Goal: Task Accomplishment & Management: Use online tool/utility

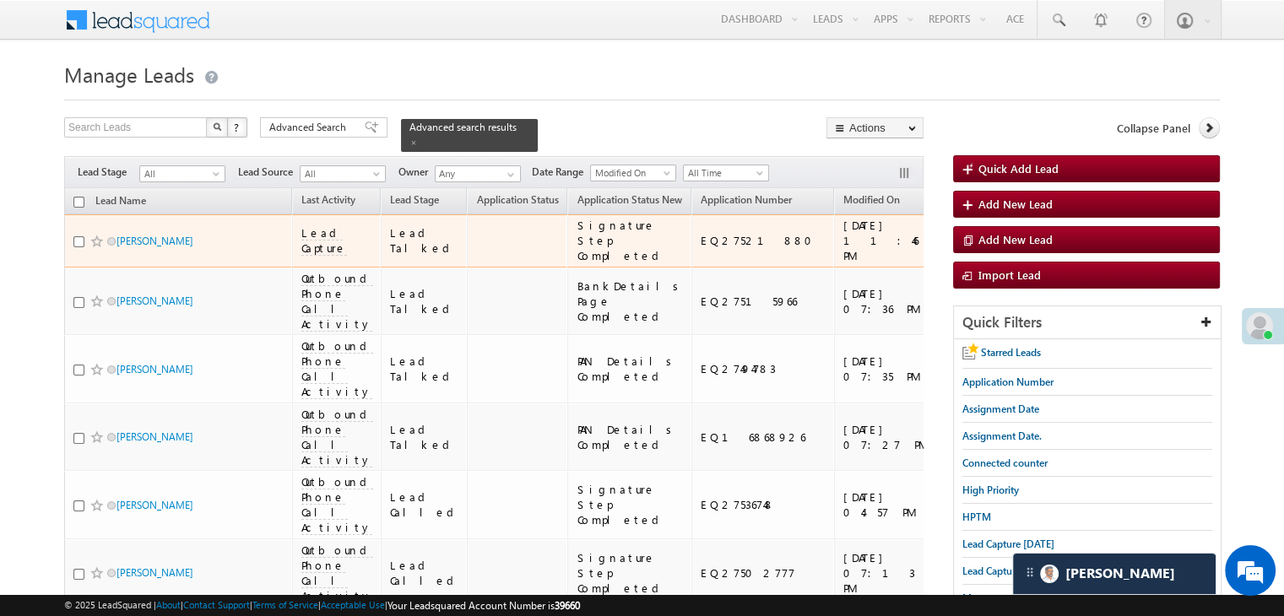
click at [701, 248] on div "EQ27521880" at bounding box center [764, 240] width 126 height 15
copy div "EQ27521880"
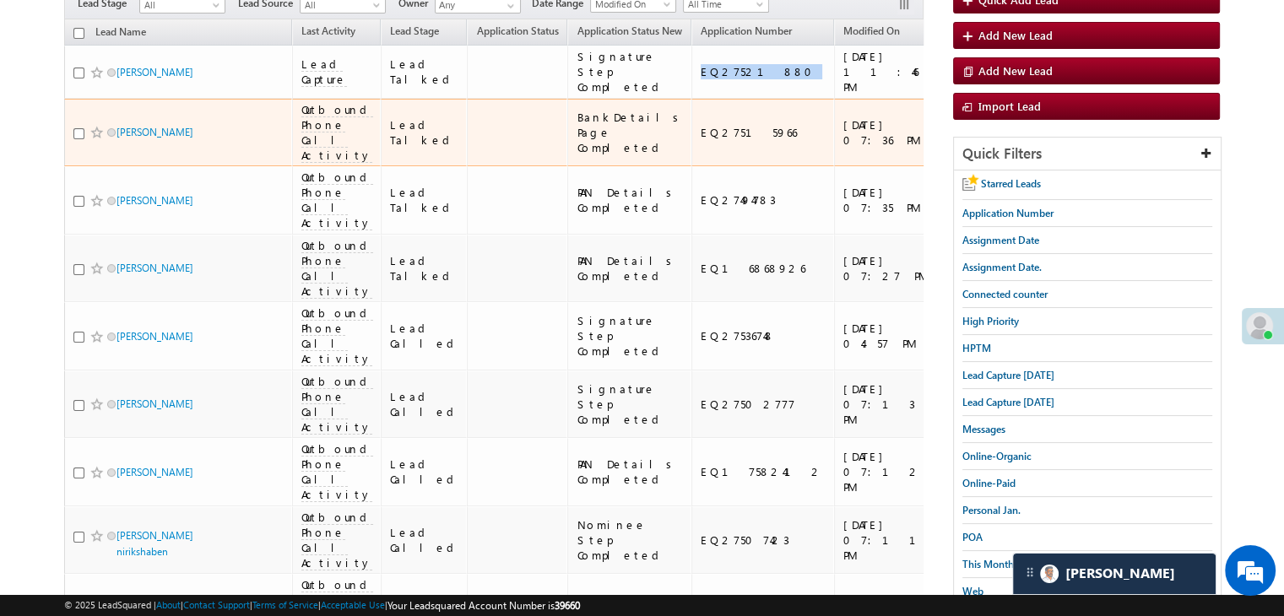
scroll to position [338, 0]
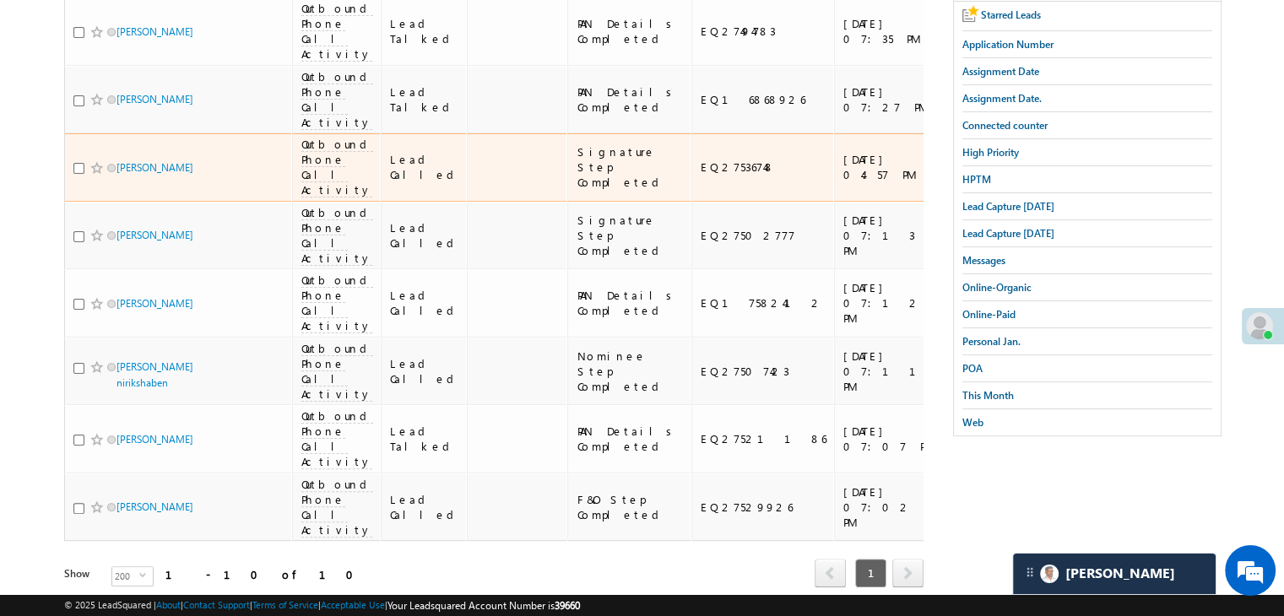
click at [701, 175] on div "EQ27536748" at bounding box center [764, 167] width 126 height 15
copy div "EQ27536748"
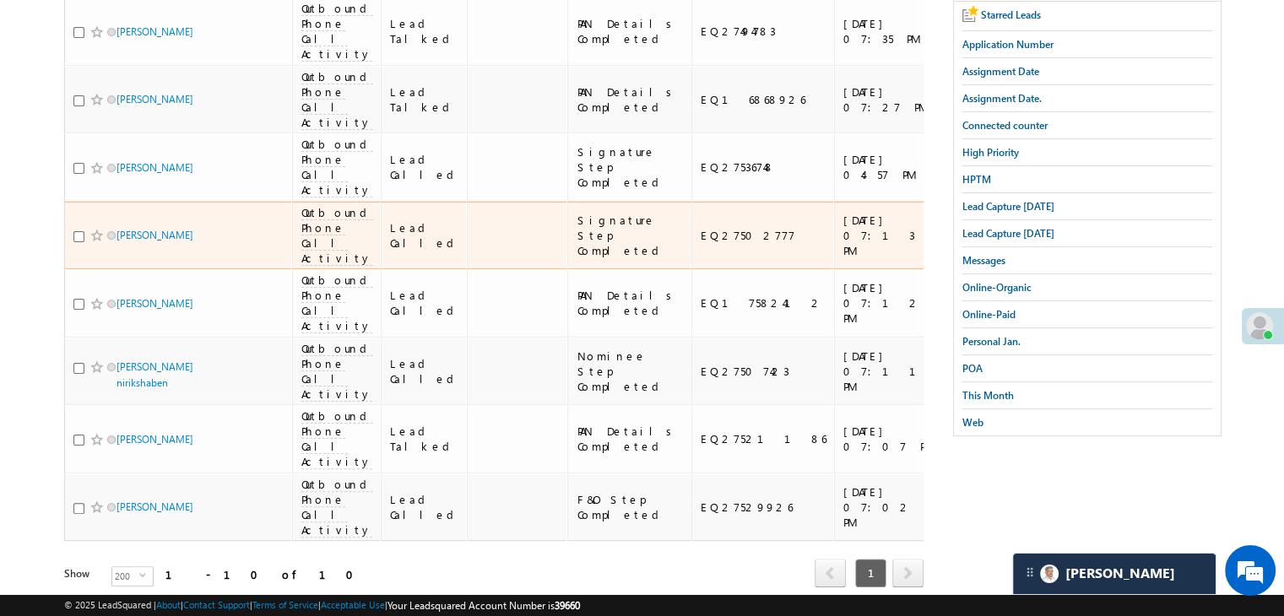
click at [701, 243] on div "EQ27502777" at bounding box center [764, 235] width 126 height 15
copy div "EQ27502777"
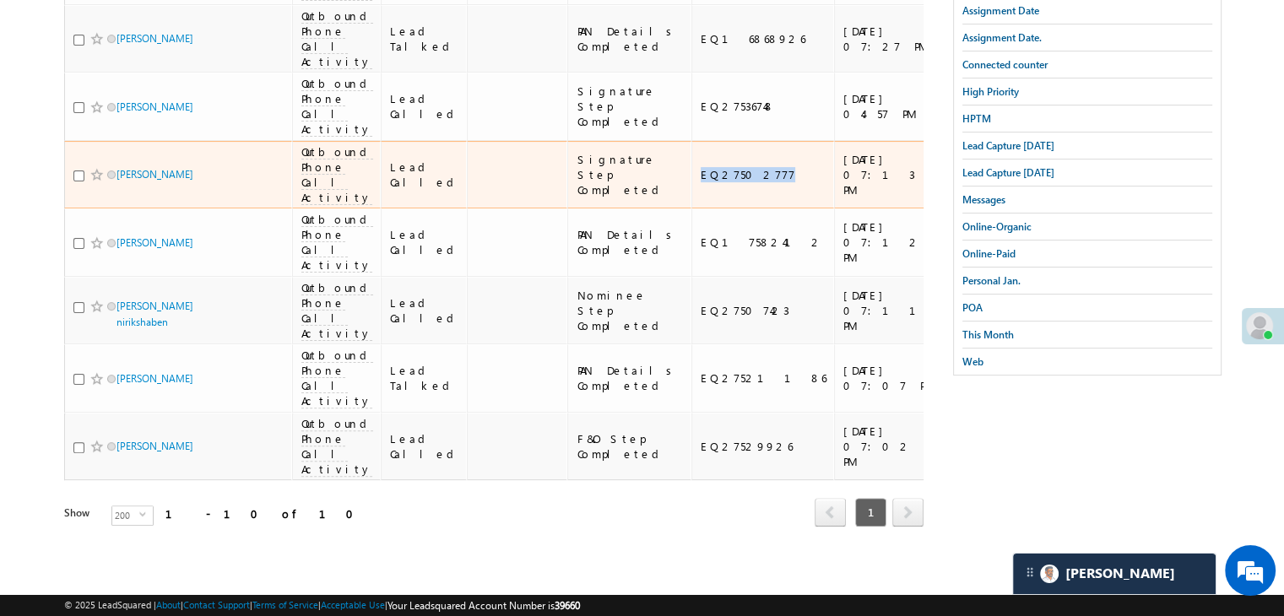
scroll to position [591, 0]
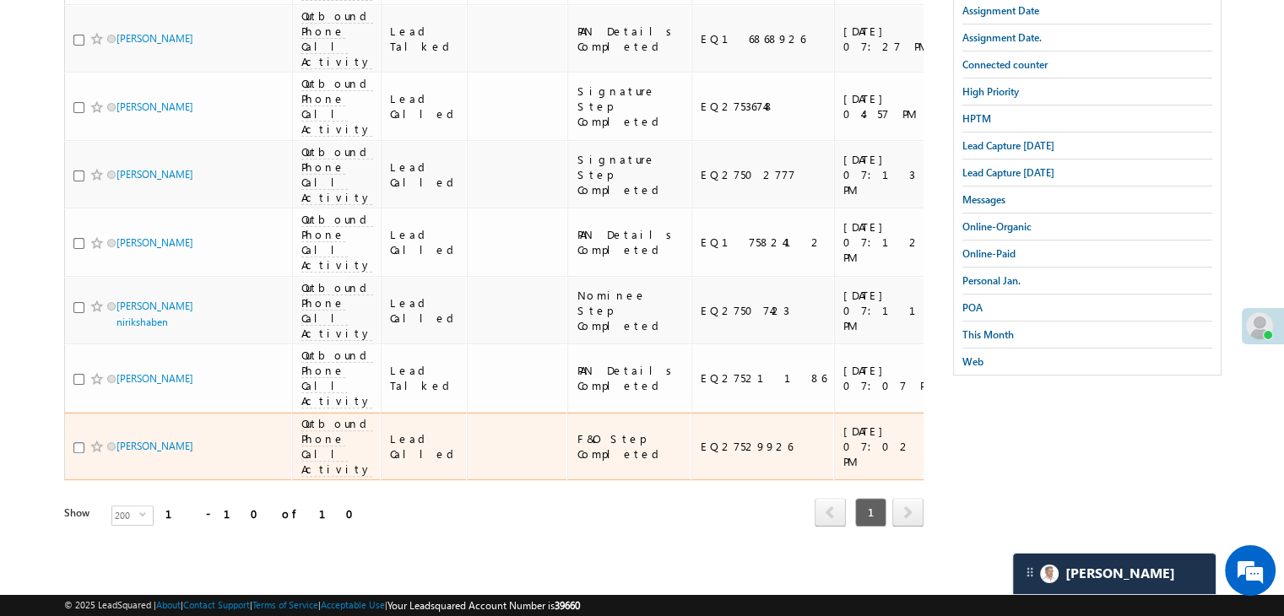
click at [706, 454] on div "EQ27529926" at bounding box center [764, 446] width 126 height 15
copy div "EQ27529926"
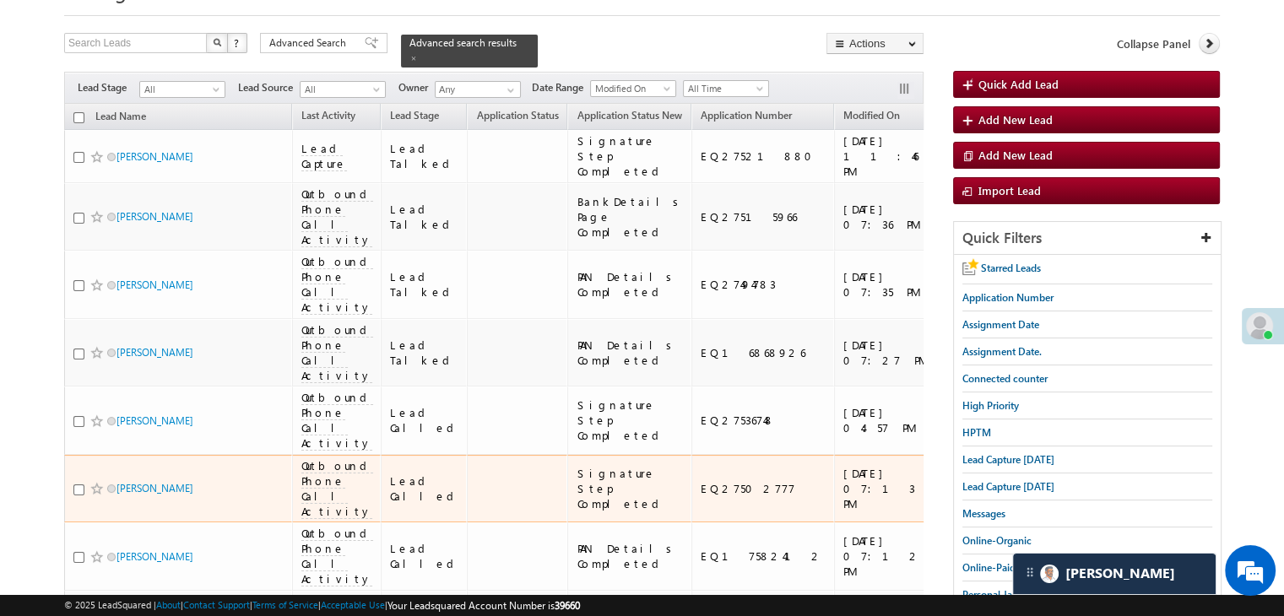
scroll to position [0, 0]
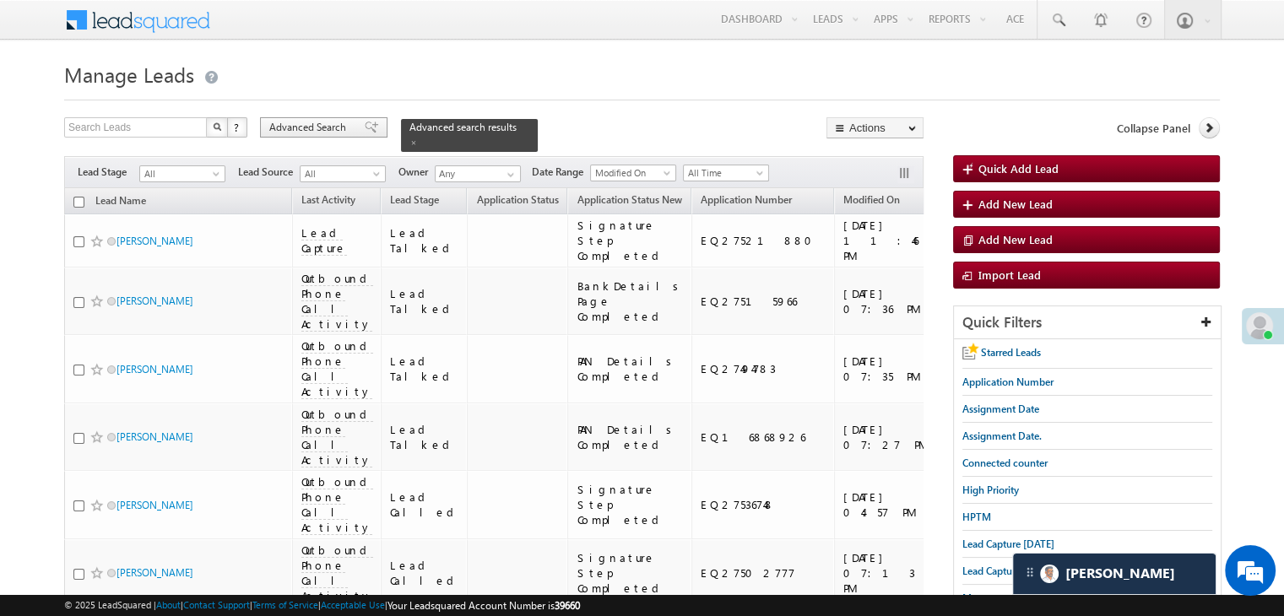
click at [351, 126] on div "Advanced Search" at bounding box center [323, 127] width 127 height 20
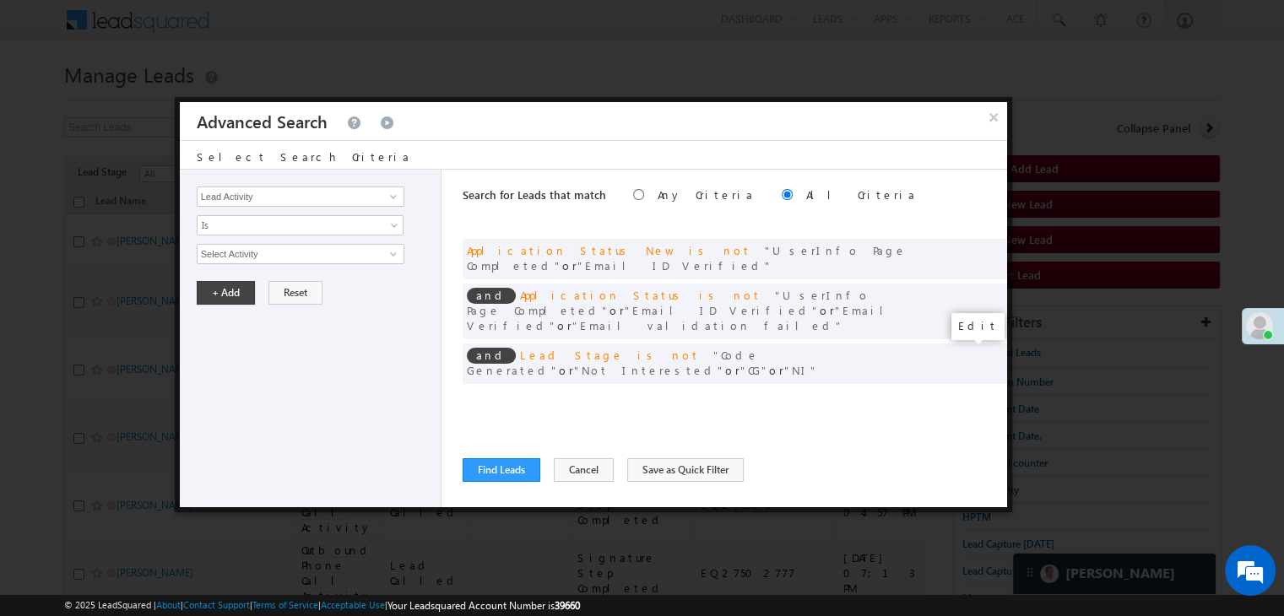
click at [966, 393] on span at bounding box center [968, 399] width 12 height 12
click at [503, 471] on button "Find Leads" at bounding box center [502, 470] width 78 height 24
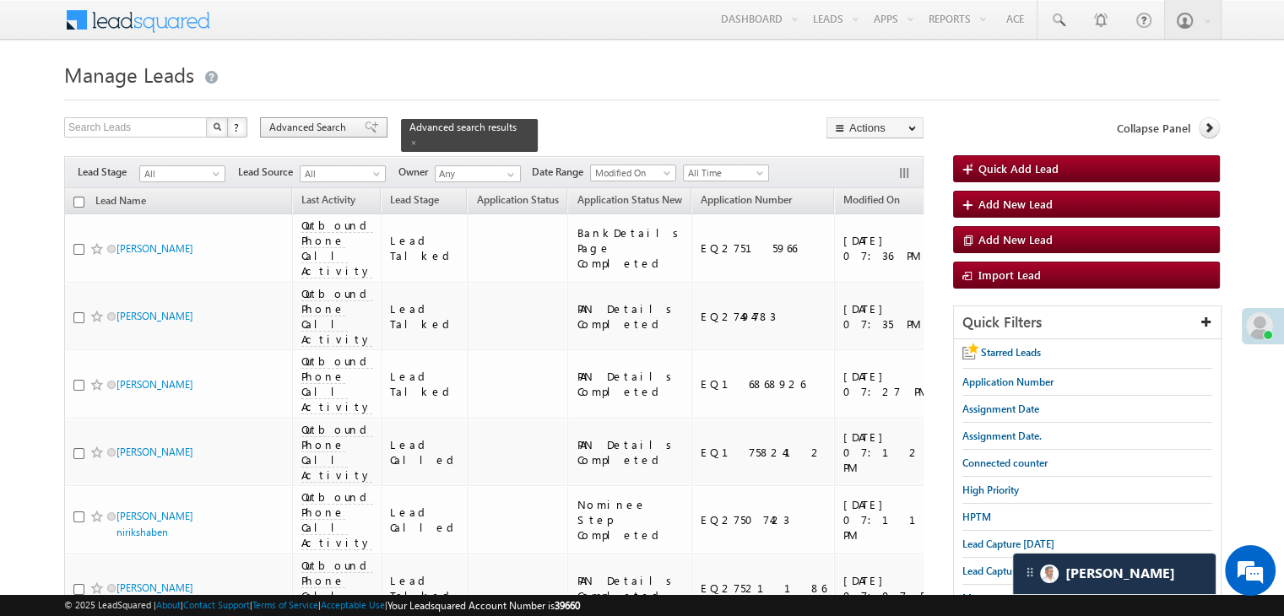
click at [327, 133] on span "Advanced Search" at bounding box center [310, 127] width 82 height 15
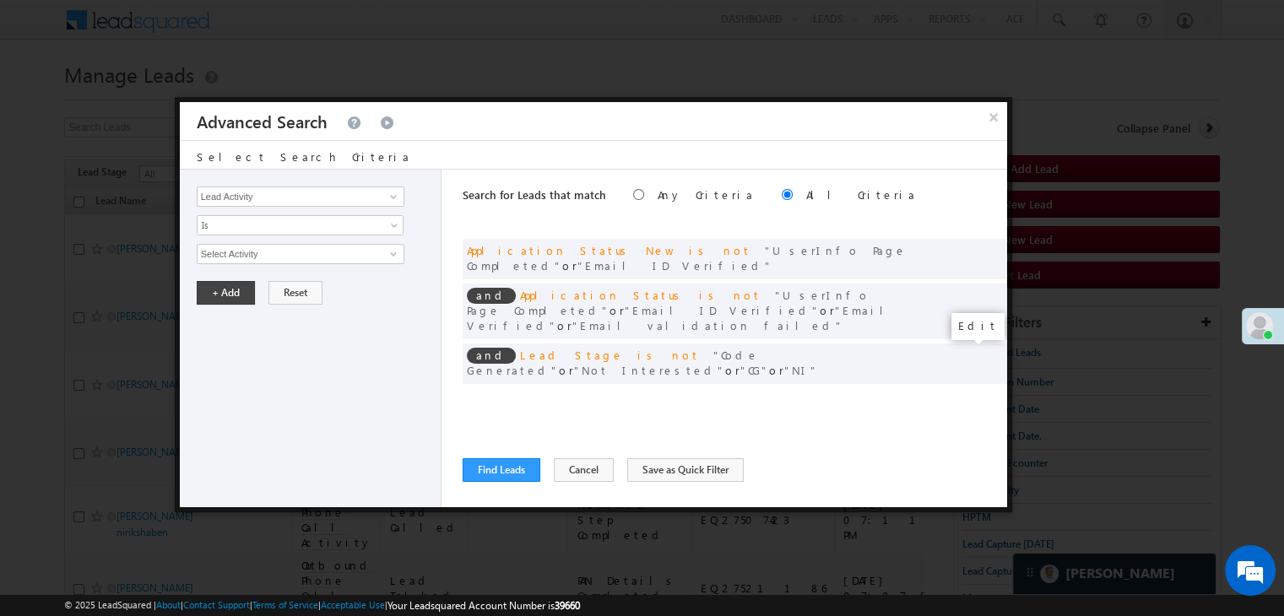
click at [968, 393] on span at bounding box center [968, 399] width 12 height 12
click at [263, 278] on input "08/21/25" at bounding box center [246, 284] width 99 height 22
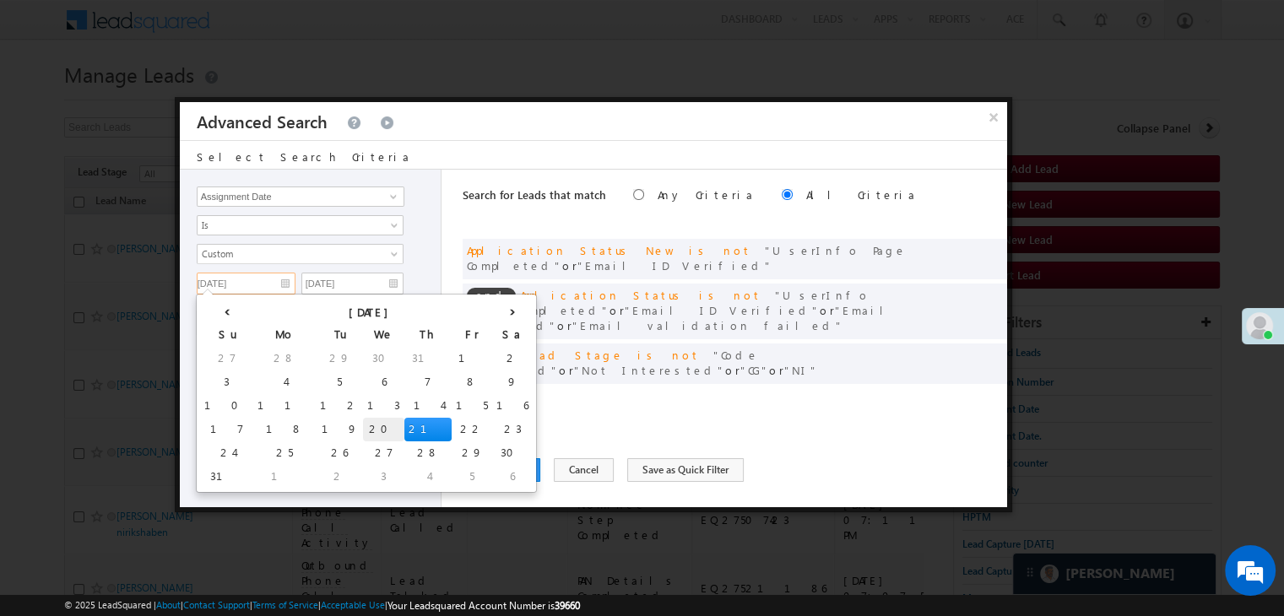
click at [363, 427] on td "20" at bounding box center [383, 430] width 41 height 24
type input "08/20/25"
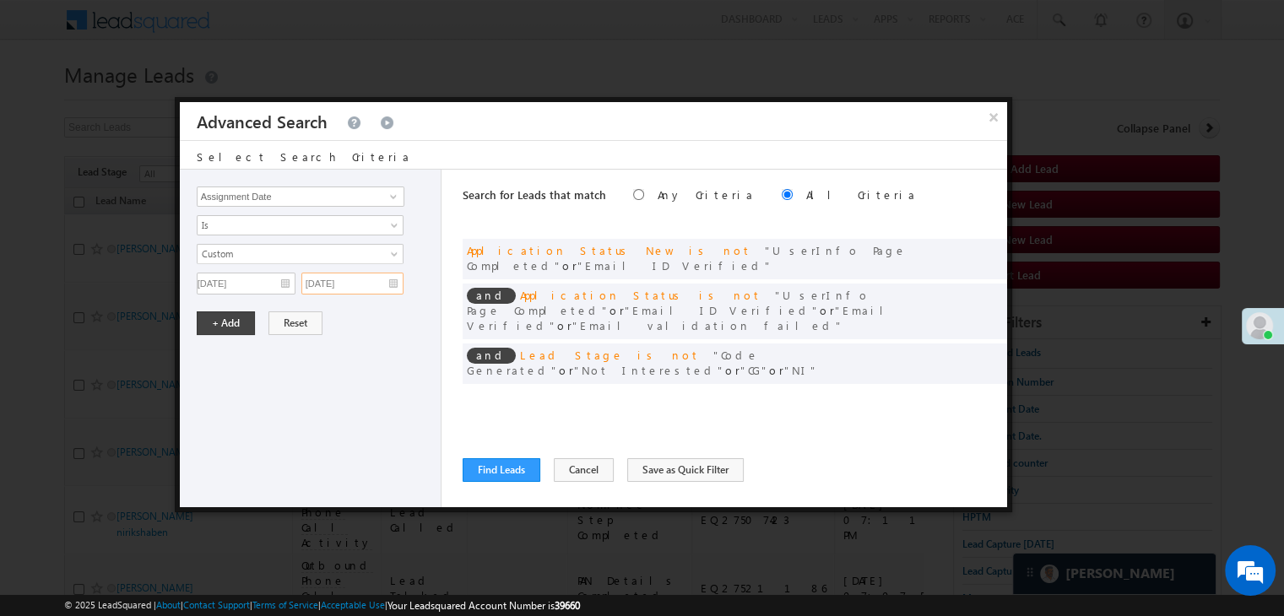
click at [375, 278] on input "08/21/25" at bounding box center [352, 284] width 102 height 22
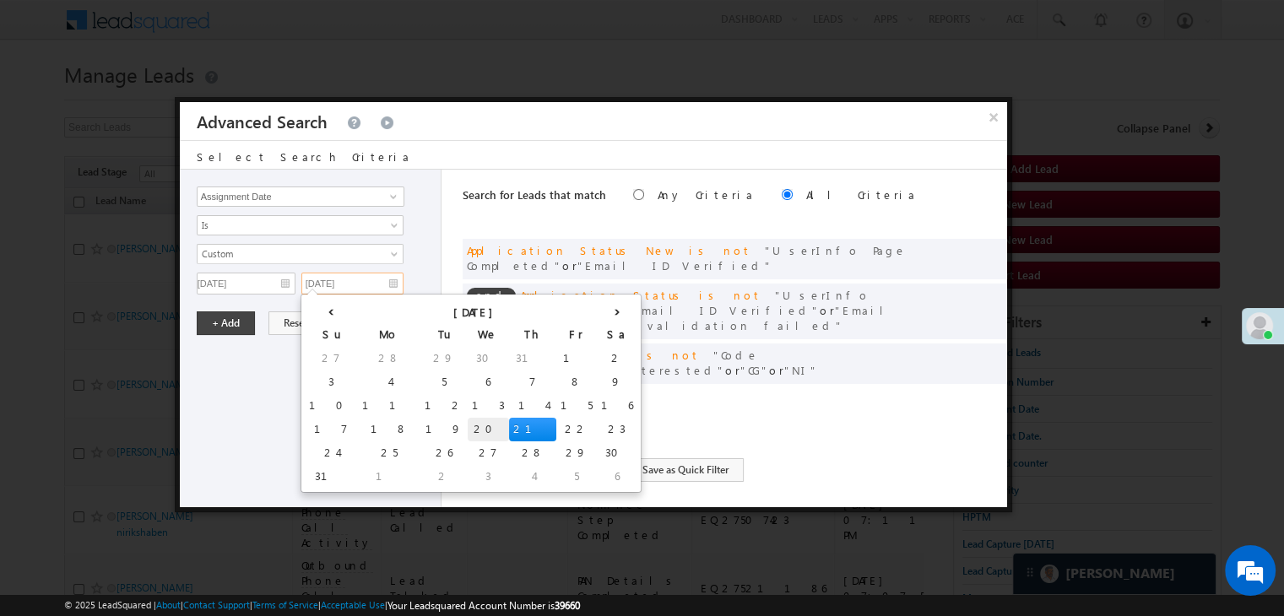
click at [468, 431] on td "20" at bounding box center [488, 430] width 41 height 24
type input "08/20/25"
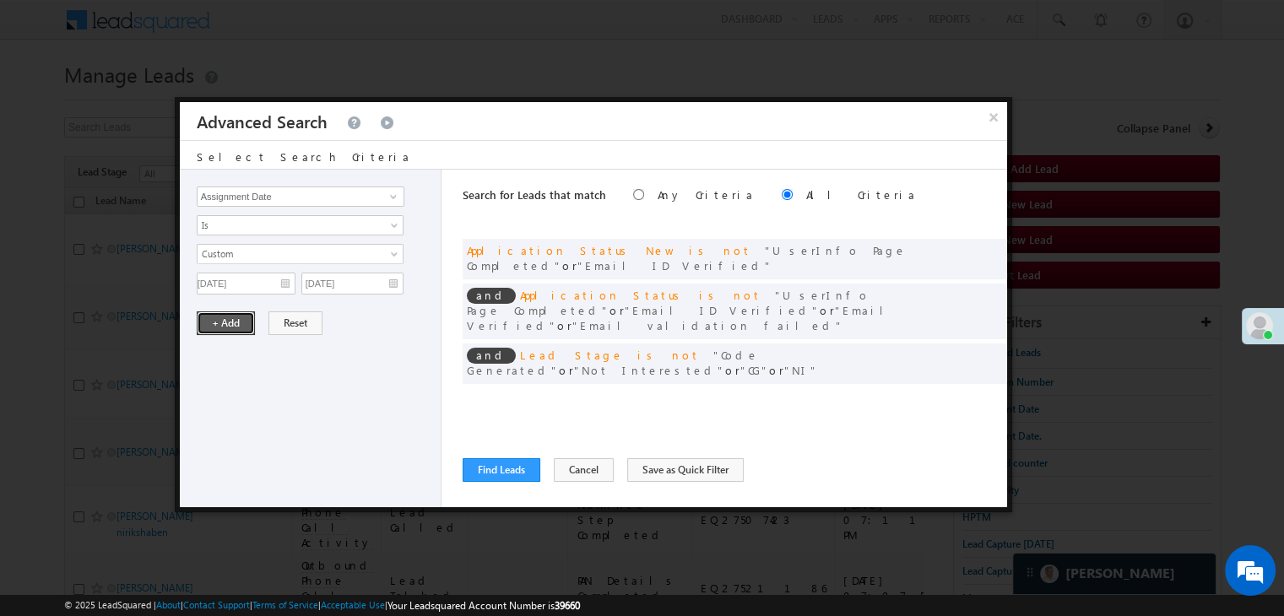
click at [212, 314] on button "+ Add" at bounding box center [226, 323] width 58 height 24
click at [494, 476] on button "Find Leads" at bounding box center [502, 470] width 78 height 24
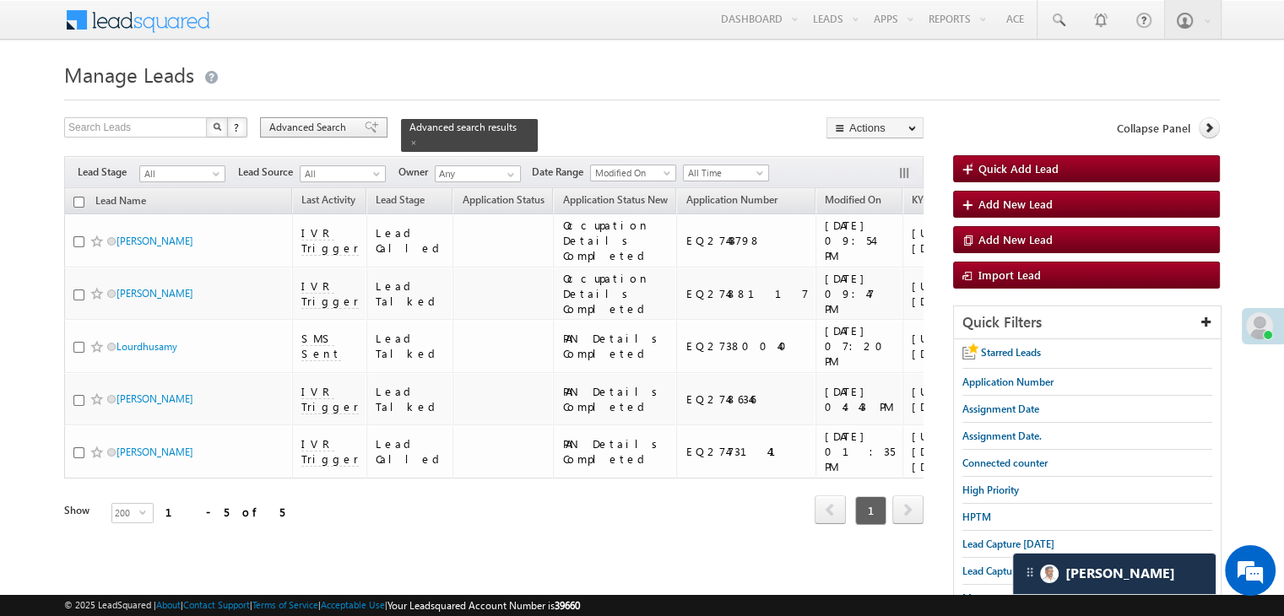
click at [341, 118] on div "Advanced Search" at bounding box center [323, 127] width 127 height 20
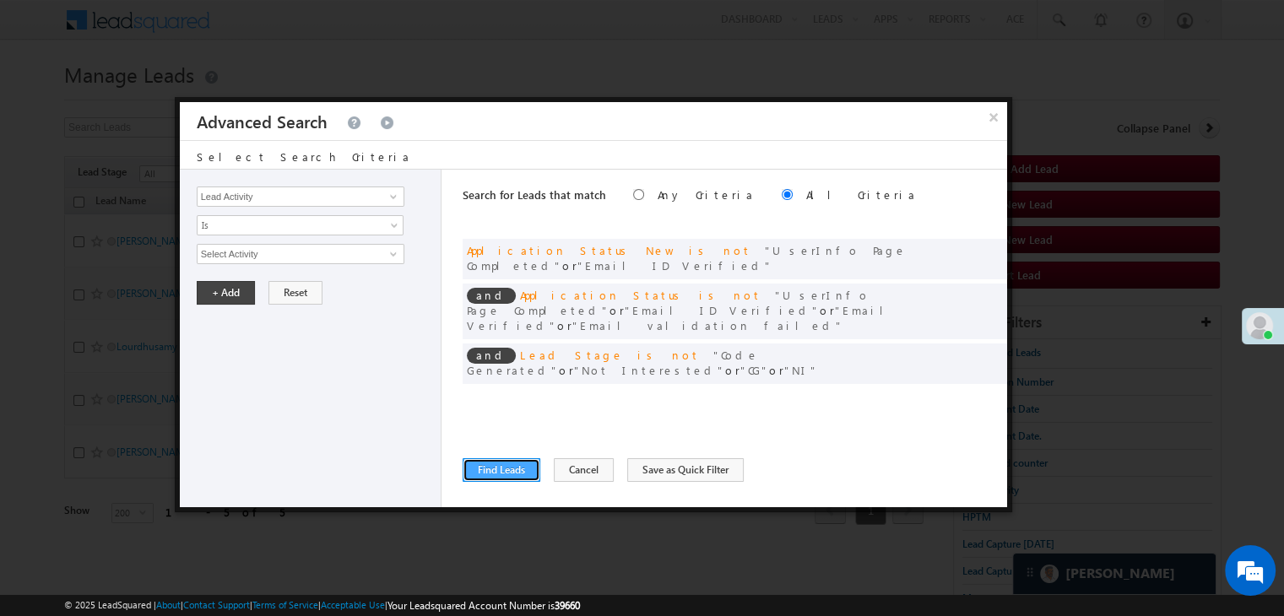
click at [517, 464] on button "Find Leads" at bounding box center [502, 470] width 78 height 24
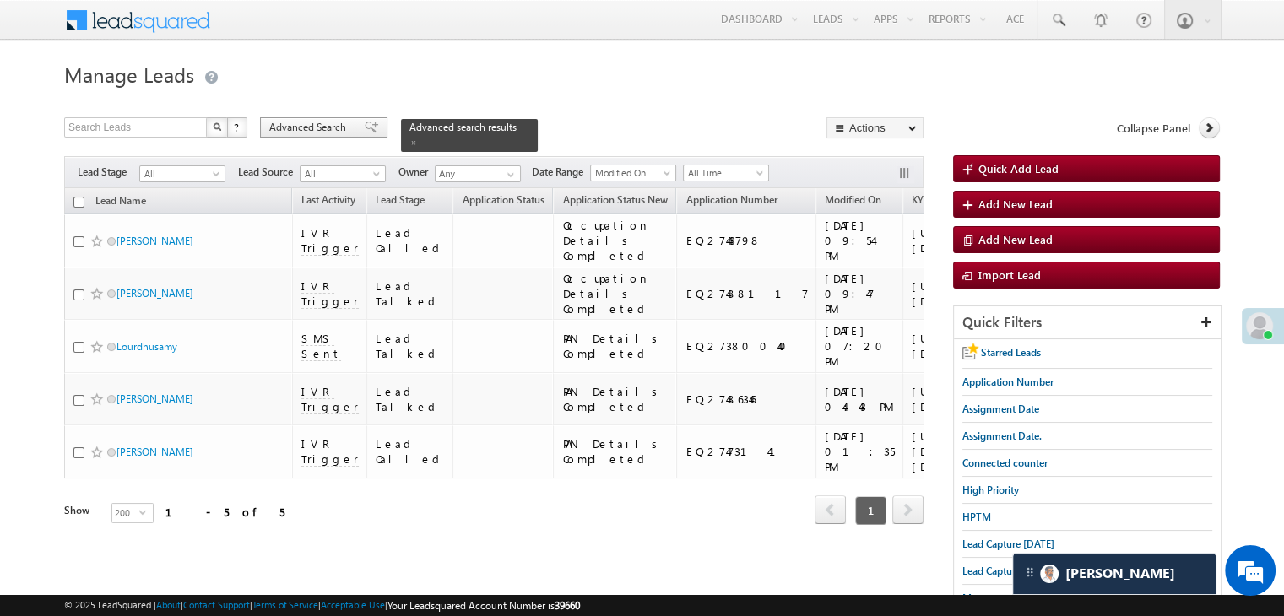
click at [365, 130] on span at bounding box center [372, 128] width 14 height 12
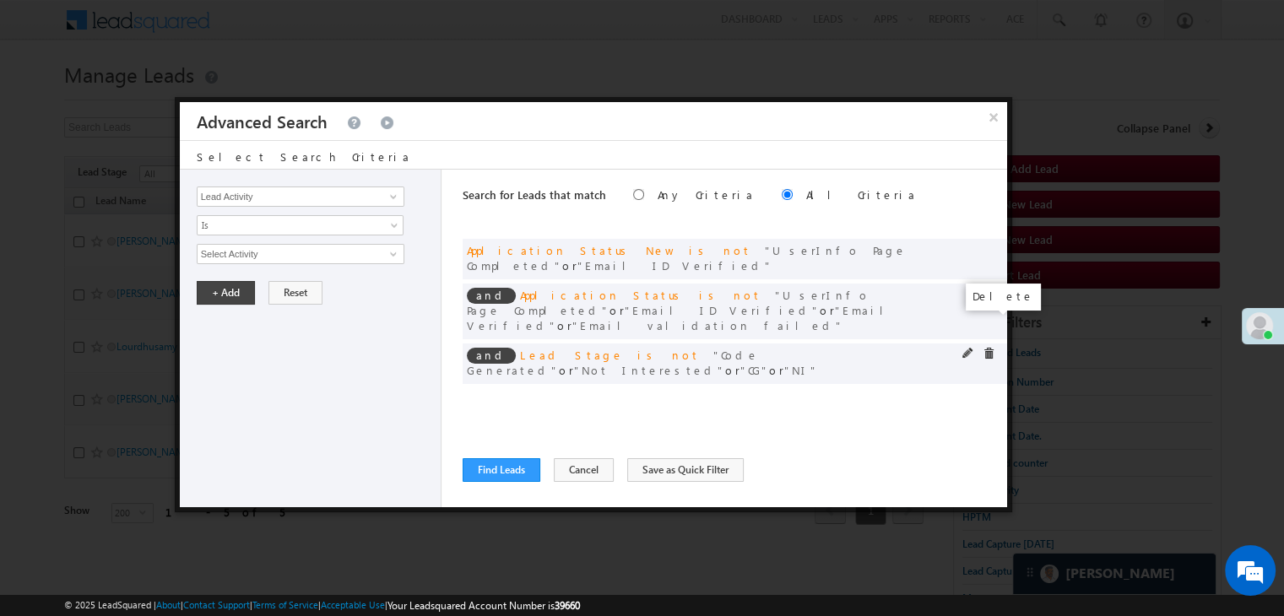
click at [986, 348] on span at bounding box center [989, 354] width 12 height 12
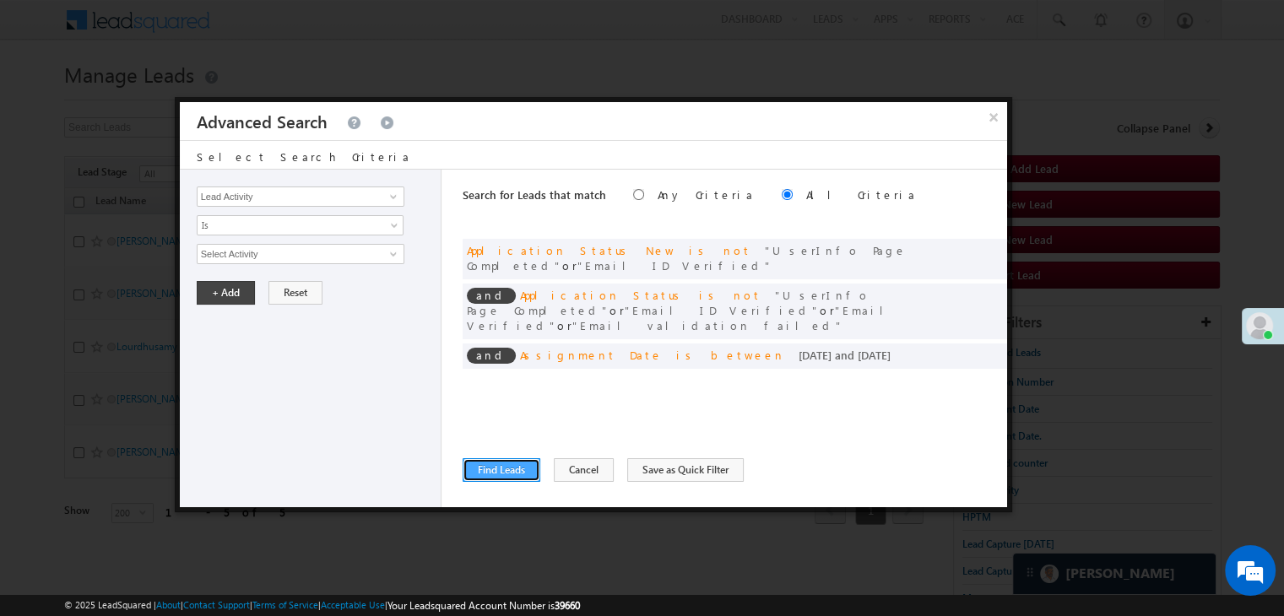
click at [506, 477] on button "Find Leads" at bounding box center [502, 470] width 78 height 24
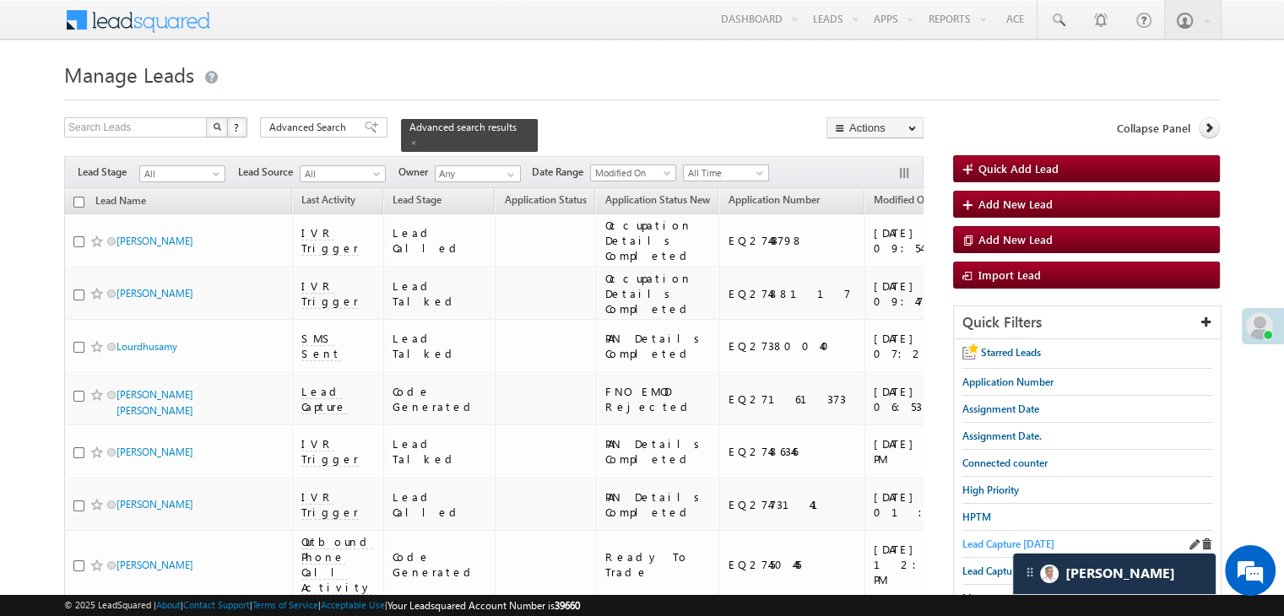
click at [988, 540] on span "Lead Capture [DATE]" at bounding box center [1008, 544] width 92 height 13
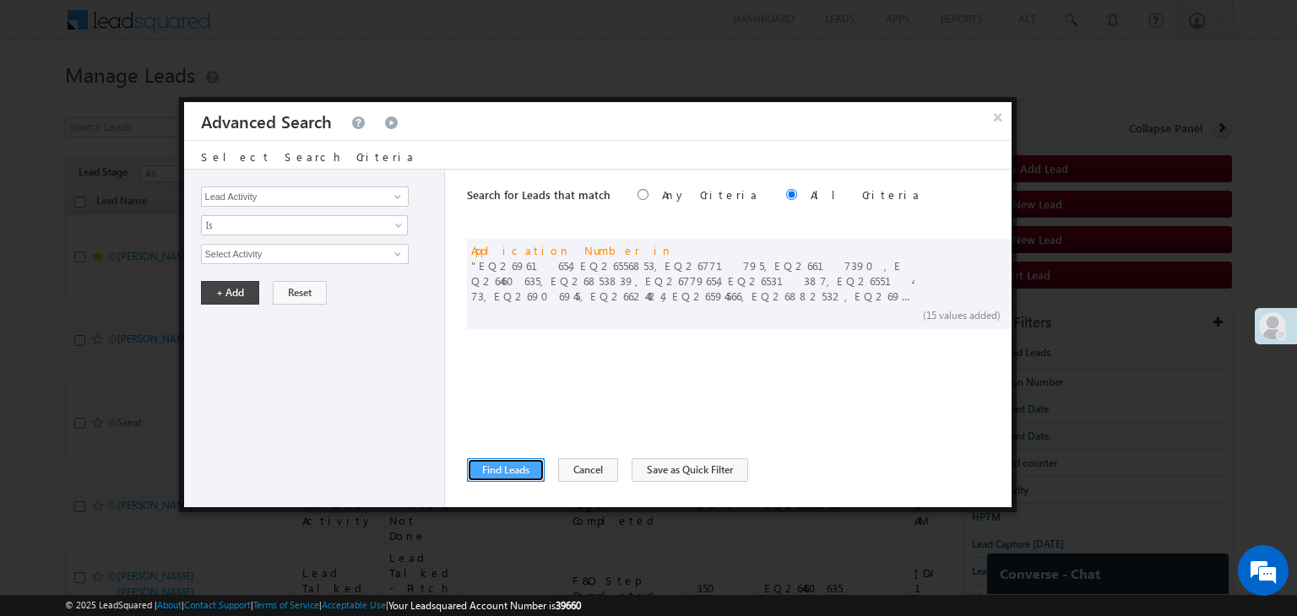
click at [486, 464] on button "Find Leads" at bounding box center [506, 470] width 78 height 24
drag, startPoint x: 0, startPoint y: 0, endPoint x: 494, endPoint y: 460, distance: 674.9
click at [494, 460] on button "Find Leads" at bounding box center [506, 470] width 78 height 24
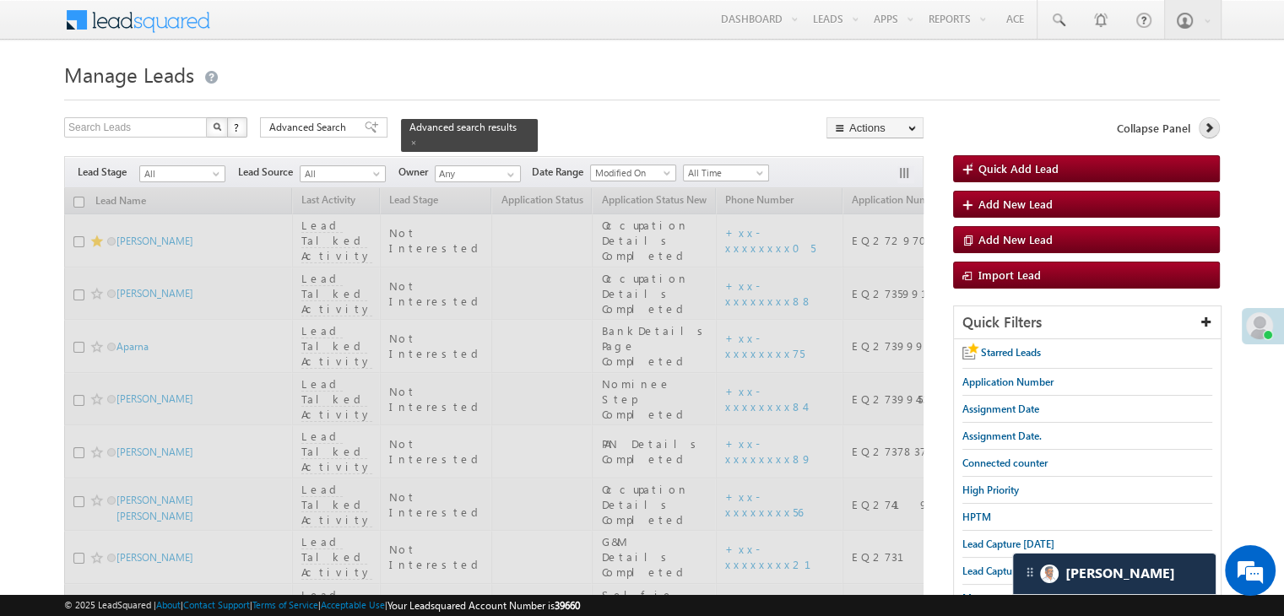
click at [1207, 132] on icon at bounding box center [1209, 128] width 12 height 12
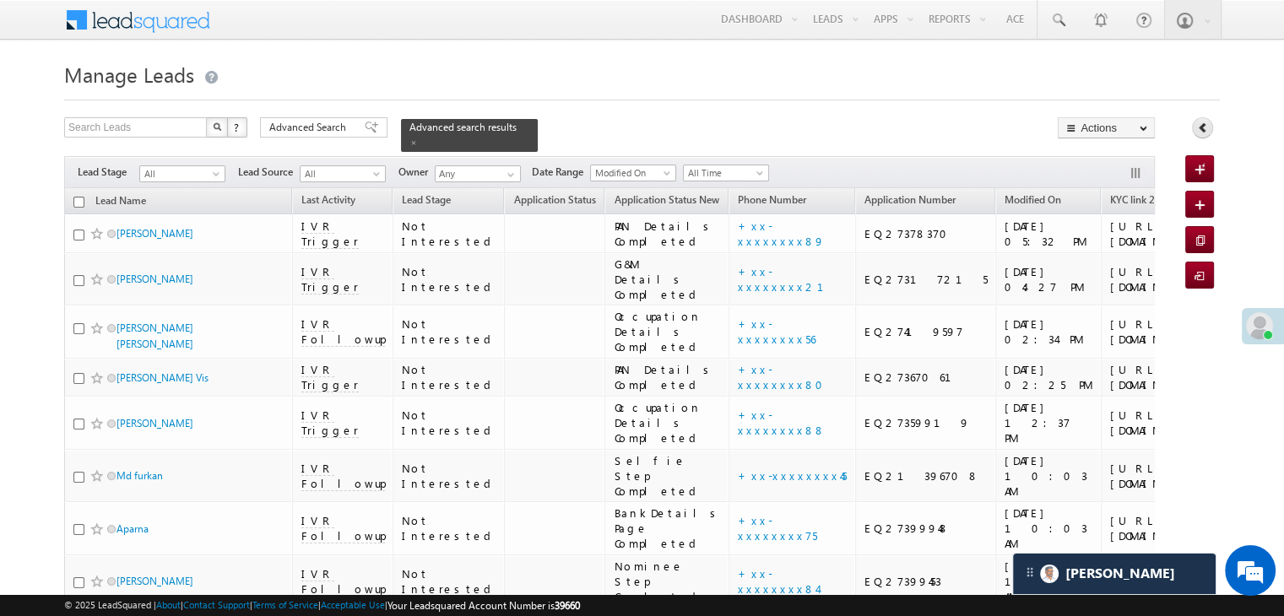
click at [1202, 127] on icon at bounding box center [1203, 128] width 12 height 12
